Goal: Task Accomplishment & Management: Manage account settings

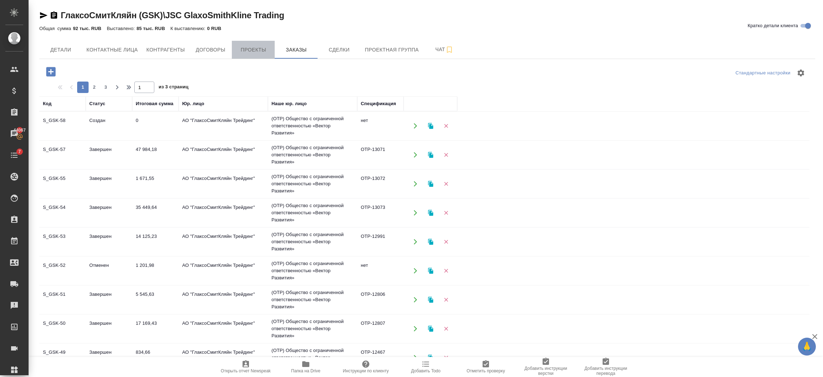
click at [243, 57] on button "Проекты" at bounding box center [253, 50] width 43 height 18
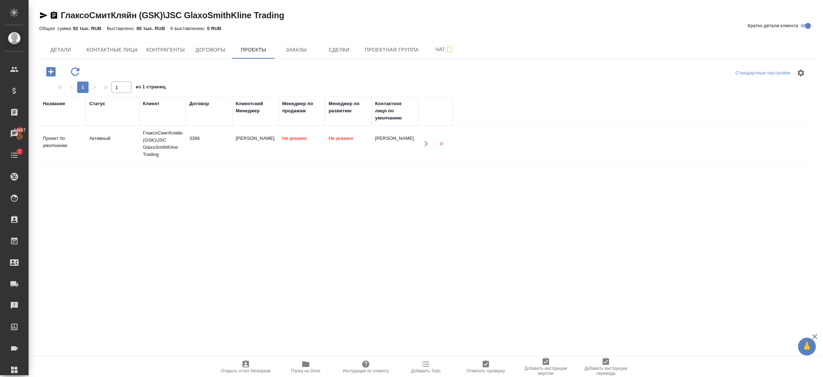
click at [166, 147] on div "ГлаксоСмитКляйн (GSK)\JSC GlaxoSmithKline Trading" at bounding box center [162, 143] width 39 height 29
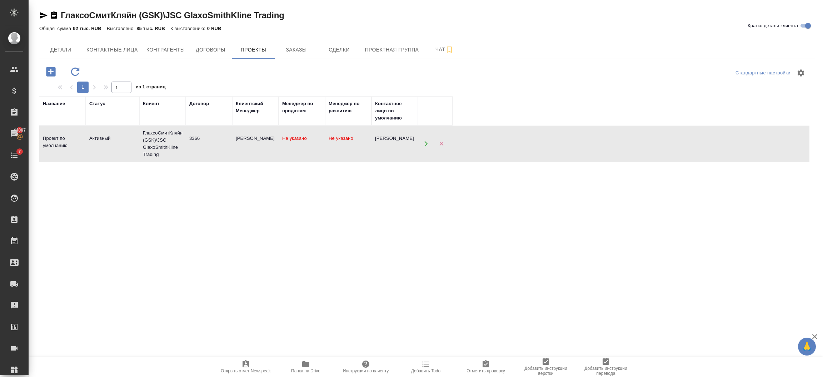
click at [166, 147] on div "ГлаксоСмитКляйн (GSK)\JSC GlaxoSmithKline Trading" at bounding box center [162, 143] width 39 height 29
click at [282, 48] on span "Заказы" at bounding box center [296, 49] width 34 height 9
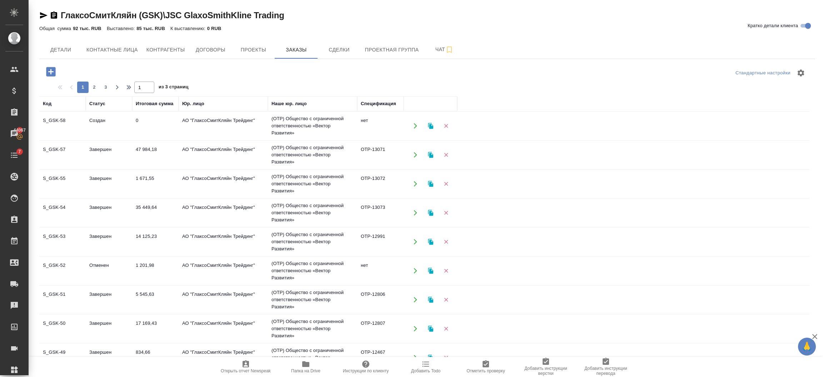
click at [239, 124] on td "АО "ГлаксоСмитКляйн Трейдинг"" at bounding box center [223, 125] width 89 height 25
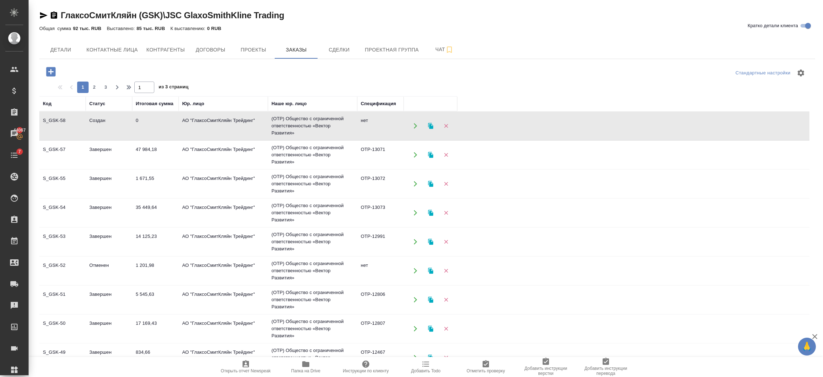
click at [239, 124] on td "АО "ГлаксоСмитКляйн Трейдинг"" at bounding box center [223, 125] width 89 height 25
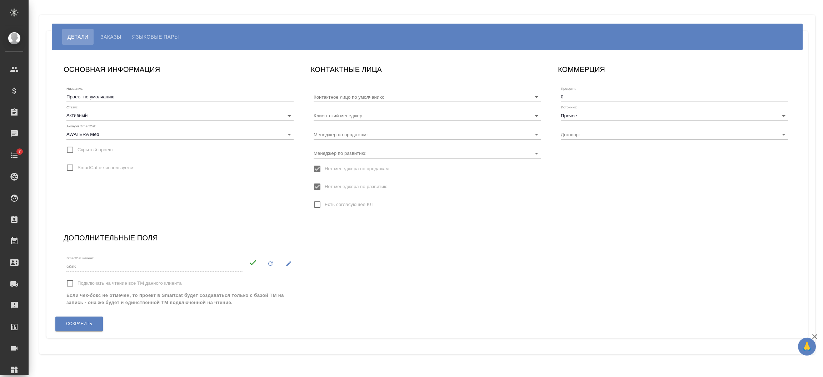
type input "[PERSON_NAME]"
type input "3366"
type input "[PERSON_NAME]"
click at [70, 283] on input "Подключать на чтение все ТМ данного клиента" at bounding box center [70, 282] width 15 height 15
checkbox input "true"
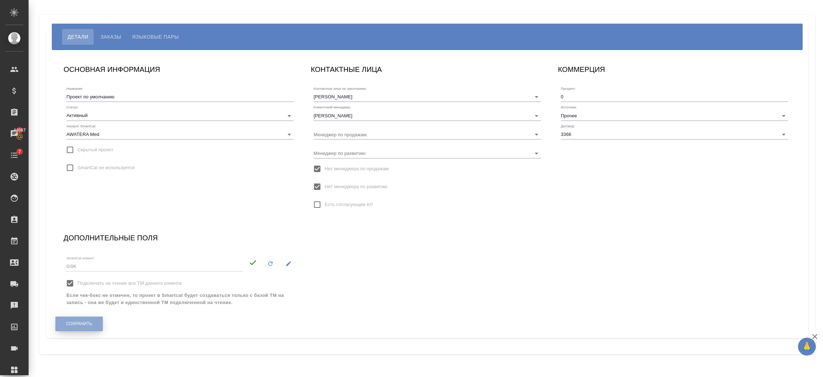
click at [70, 323] on span "Сохранить" at bounding box center [79, 323] width 26 height 6
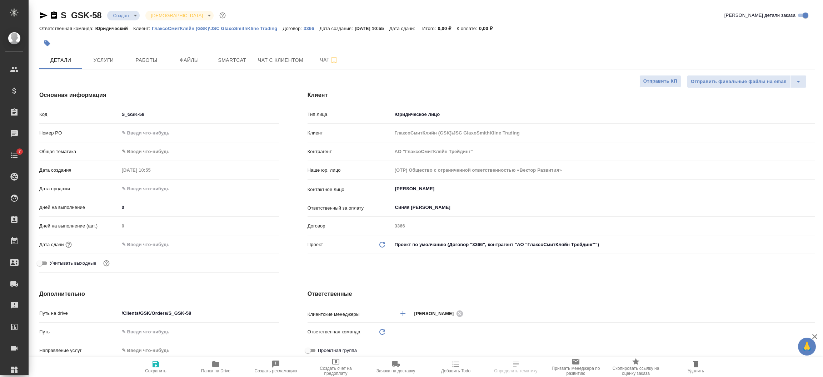
select select "RU"
type input "VIP клиенты"
click at [111, 61] on span "Услуги" at bounding box center [103, 60] width 34 height 9
